Goal: Task Accomplishment & Management: Manage account settings

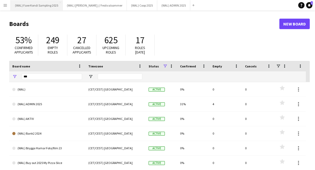
click at [47, 4] on button "(WAL) [PERSON_NAME] Sampling 2025 Close" at bounding box center [37, 5] width 52 height 10
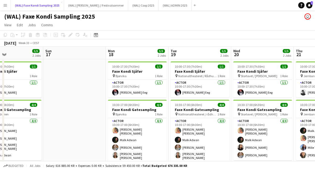
scroll to position [0, 148]
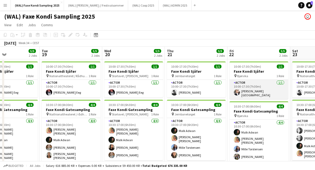
click at [256, 94] on app-card-role "Actor [DATE] 10:00-17:30 (7h30m) [PERSON_NAME]" at bounding box center [259, 89] width 59 height 19
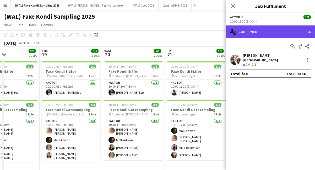
click at [271, 34] on div "single-neutral-actions-check-2 Confirmed" at bounding box center [270, 31] width 89 height 13
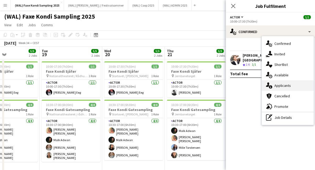
click at [286, 85] on div "single-neutral-actions-information Applicants" at bounding box center [288, 85] width 52 height 10
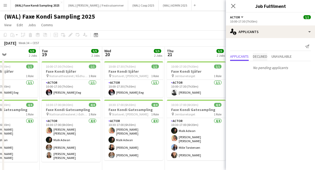
click at [260, 57] on span "Declined" at bounding box center [260, 57] width 14 height 4
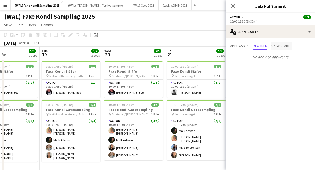
click at [278, 43] on span "Unavailable" at bounding box center [282, 46] width 20 height 8
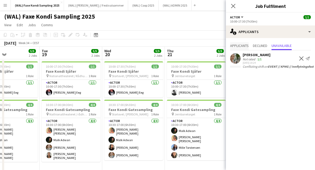
click at [239, 45] on span "Applicants" at bounding box center [239, 46] width 19 height 4
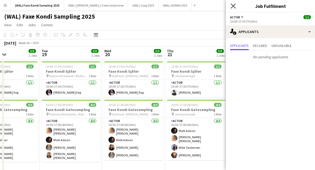
click at [234, 8] on icon "Close pop-in" at bounding box center [233, 5] width 5 height 5
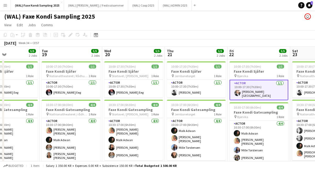
click at [213, 33] on app-toolbar "Copy Paste Paste Command V Paste with crew Command Shift V Paste linked Job [GE…" at bounding box center [157, 34] width 315 height 9
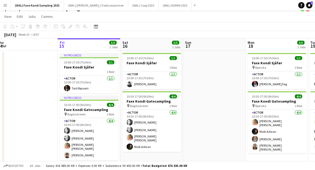
scroll to position [9, 0]
